Goal: Communication & Community: Ask a question

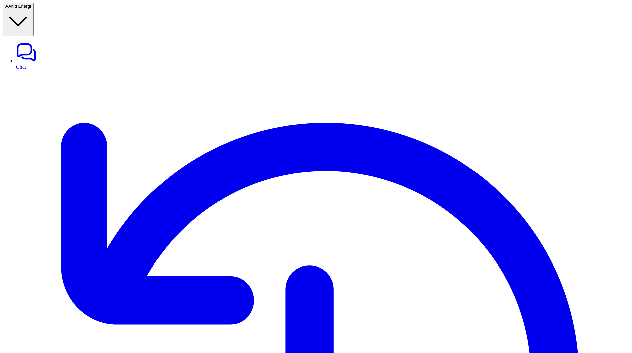
type textarea "**********"
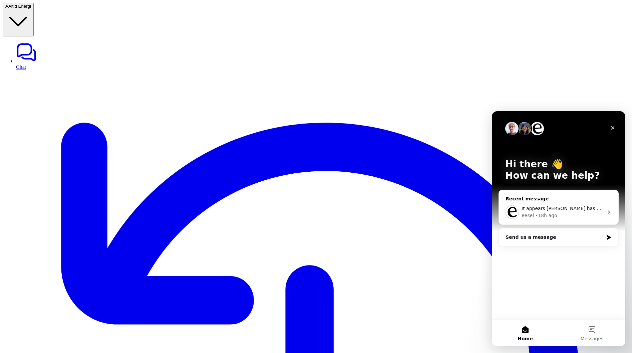
click at [586, 196] on div "Recent message" at bounding box center [559, 198] width 106 height 7
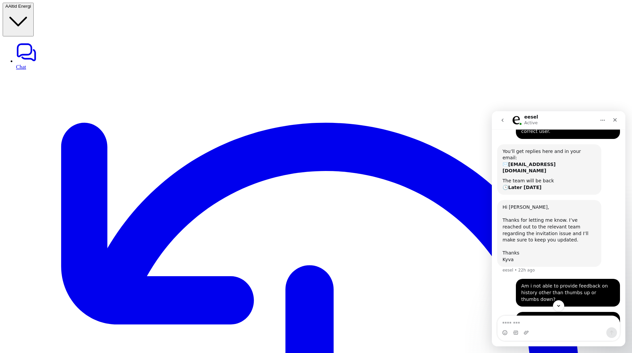
scroll to position [67, 0]
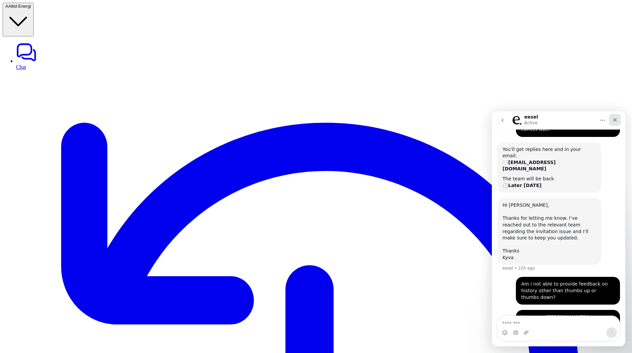
click at [614, 119] on icon "Close" at bounding box center [616, 120] width 4 height 4
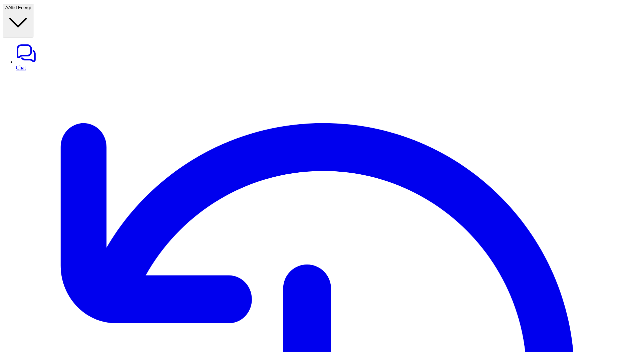
scroll to position [70, 0]
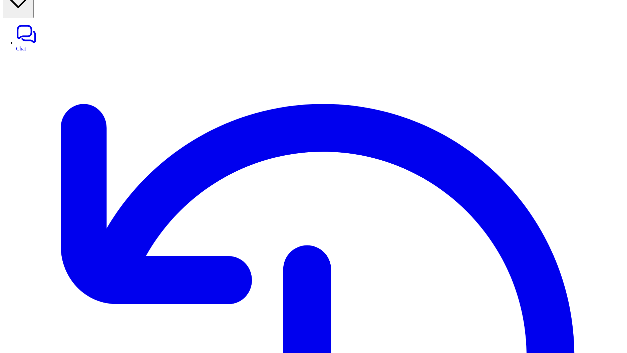
scroll to position [18, 0]
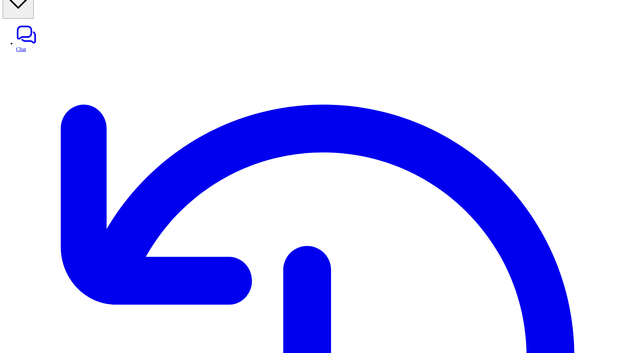
drag, startPoint x: 187, startPoint y: 173, endPoint x: 113, endPoint y: 172, distance: 73.8
copy link "[URL][DOMAIN_NAME]"
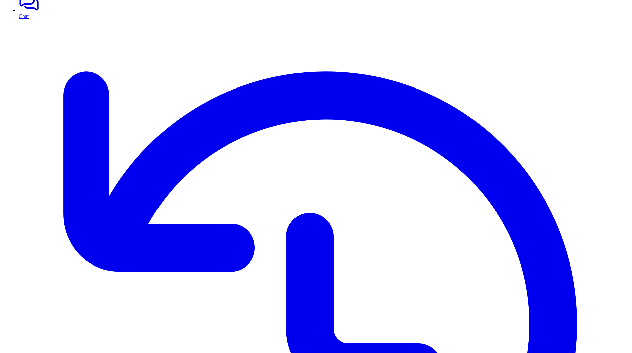
scroll to position [0, 0]
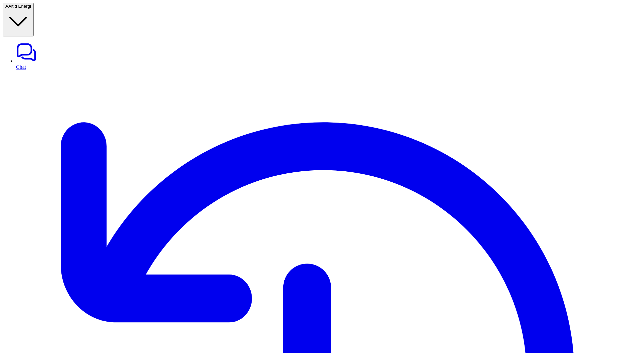
click at [20, 42] on link "Chat" at bounding box center [320, 56] width 609 height 28
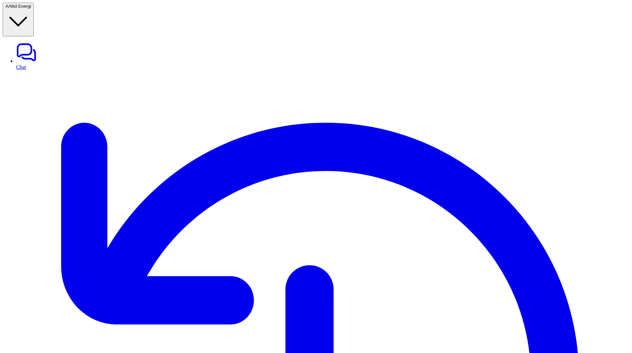
type textarea "**********"
